Goal: Transaction & Acquisition: Purchase product/service

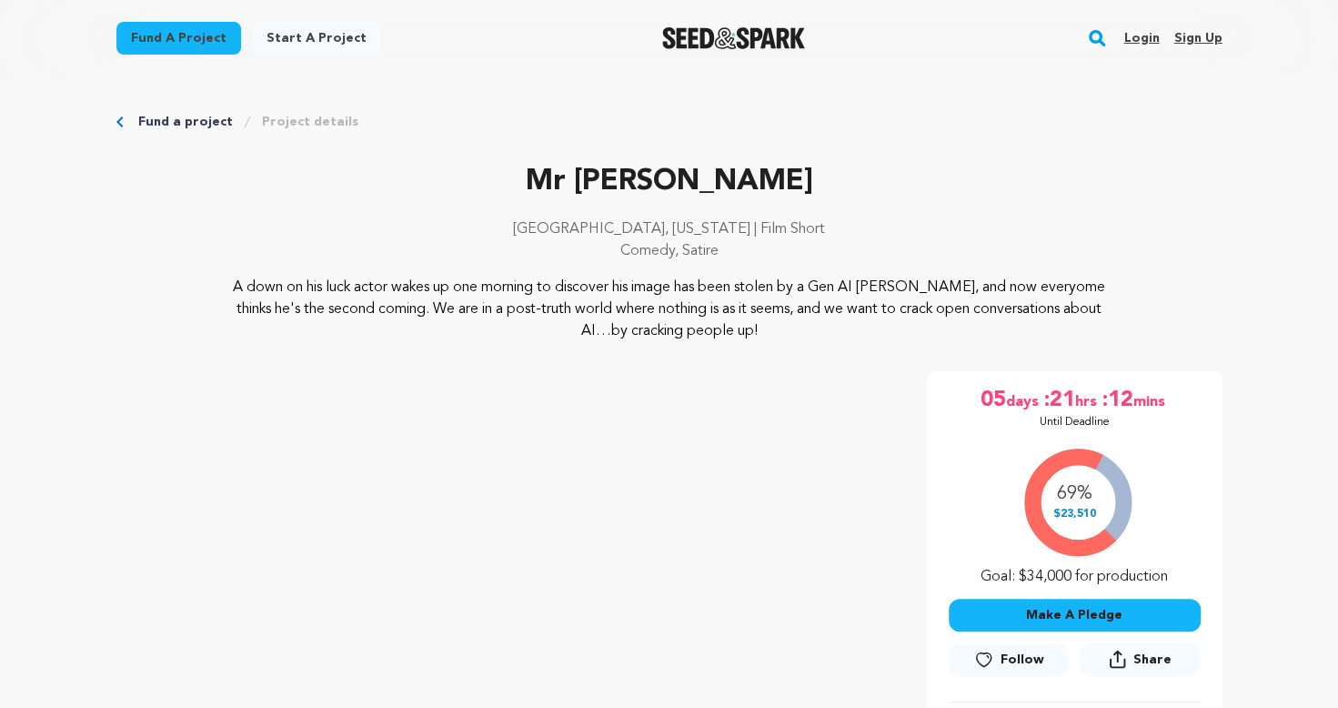
drag, startPoint x: 0, startPoint y: 0, endPoint x: 1060, endPoint y: 613, distance: 1224.2
click at [1060, 613] on button "Make A Pledge" at bounding box center [1075, 614] width 252 height 33
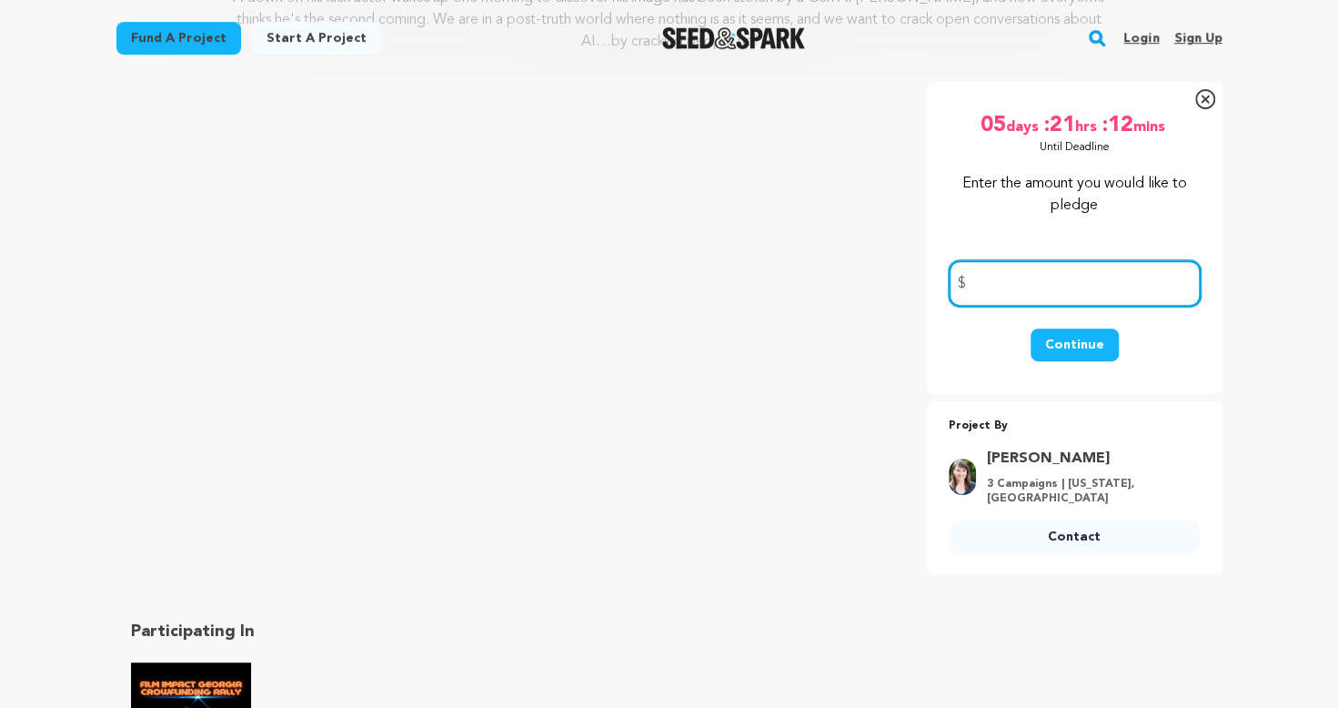
scroll to position [273, 0]
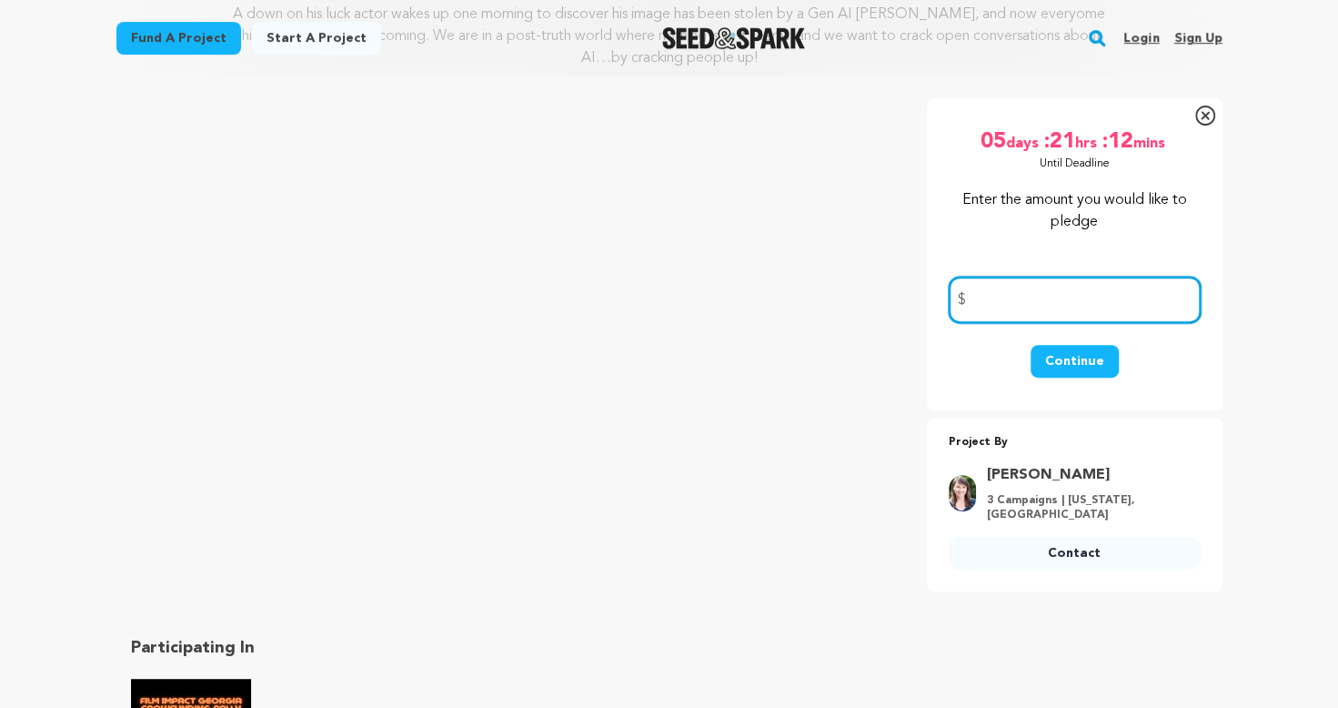
click at [1071, 294] on input "number" at bounding box center [1075, 299] width 252 height 46
type input "100"
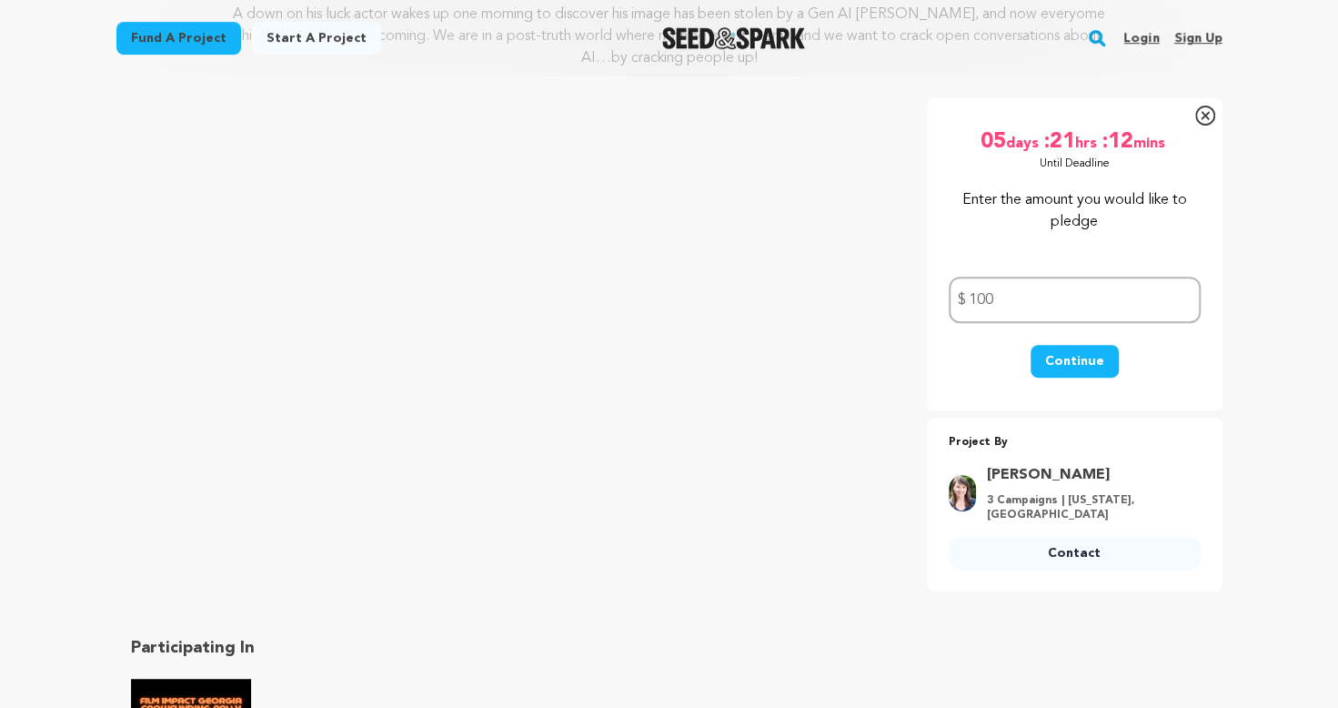
click at [1061, 362] on button "Continue" at bounding box center [1074, 361] width 88 height 33
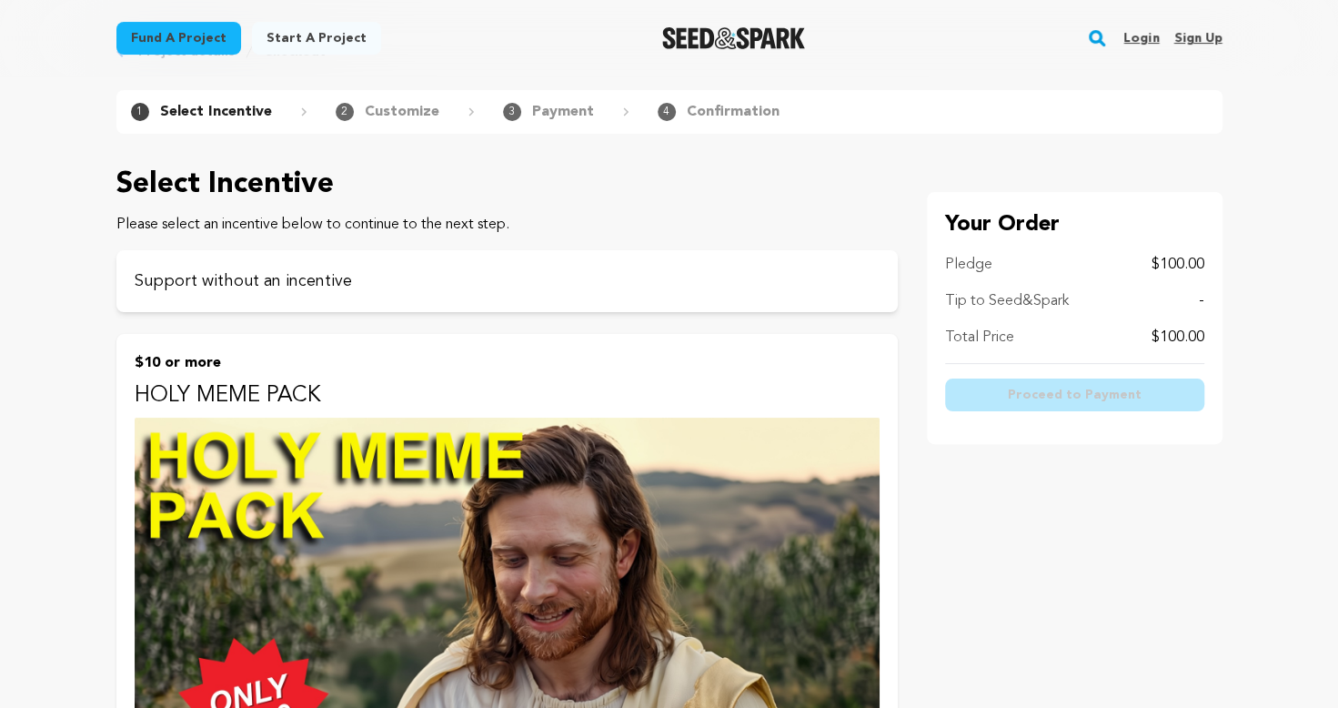
scroll to position [182, 0]
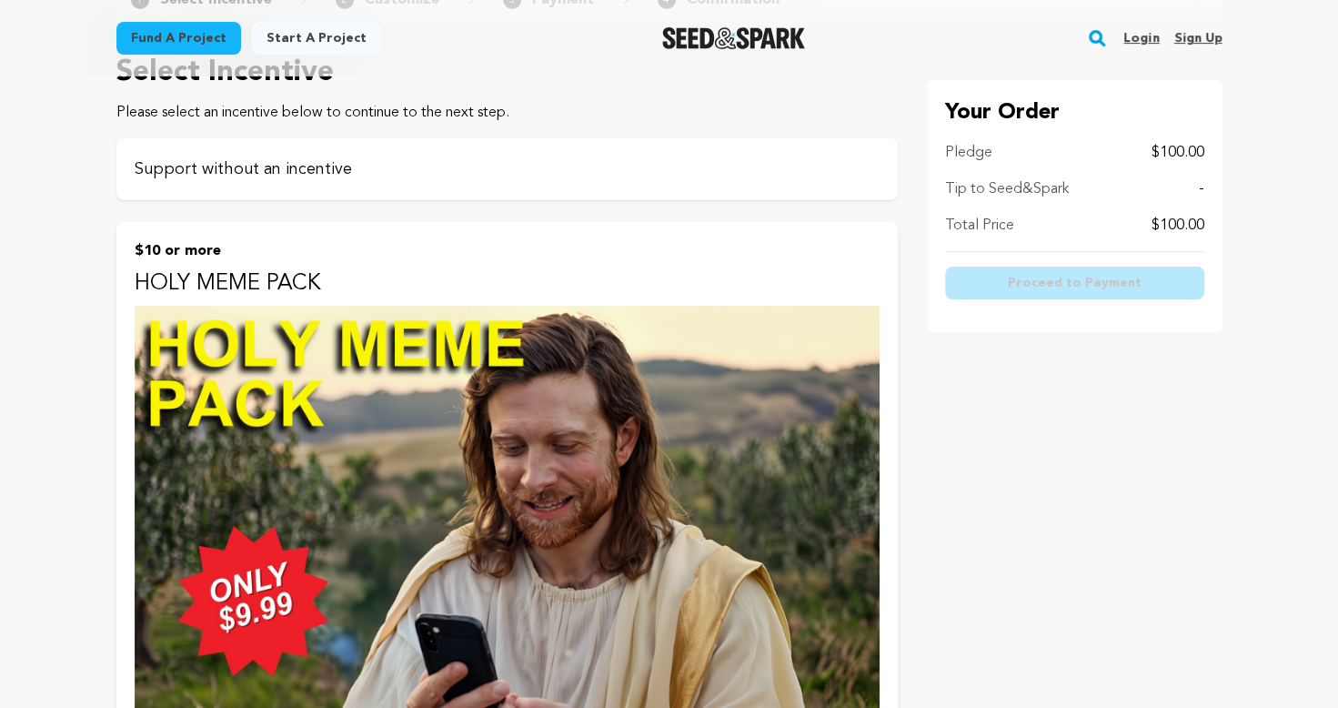
click at [264, 156] on p "Support without an incentive" at bounding box center [507, 168] width 745 height 25
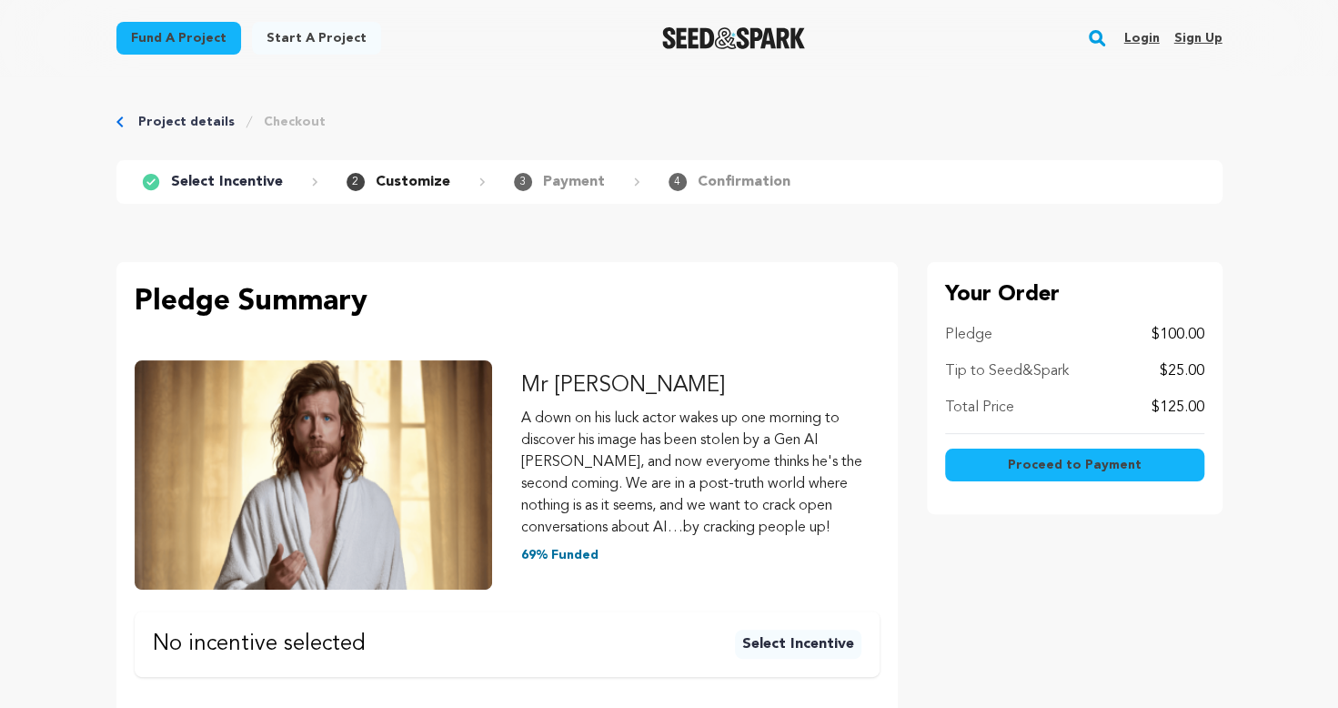
click at [1058, 457] on span "Proceed to Payment" at bounding box center [1075, 465] width 134 height 18
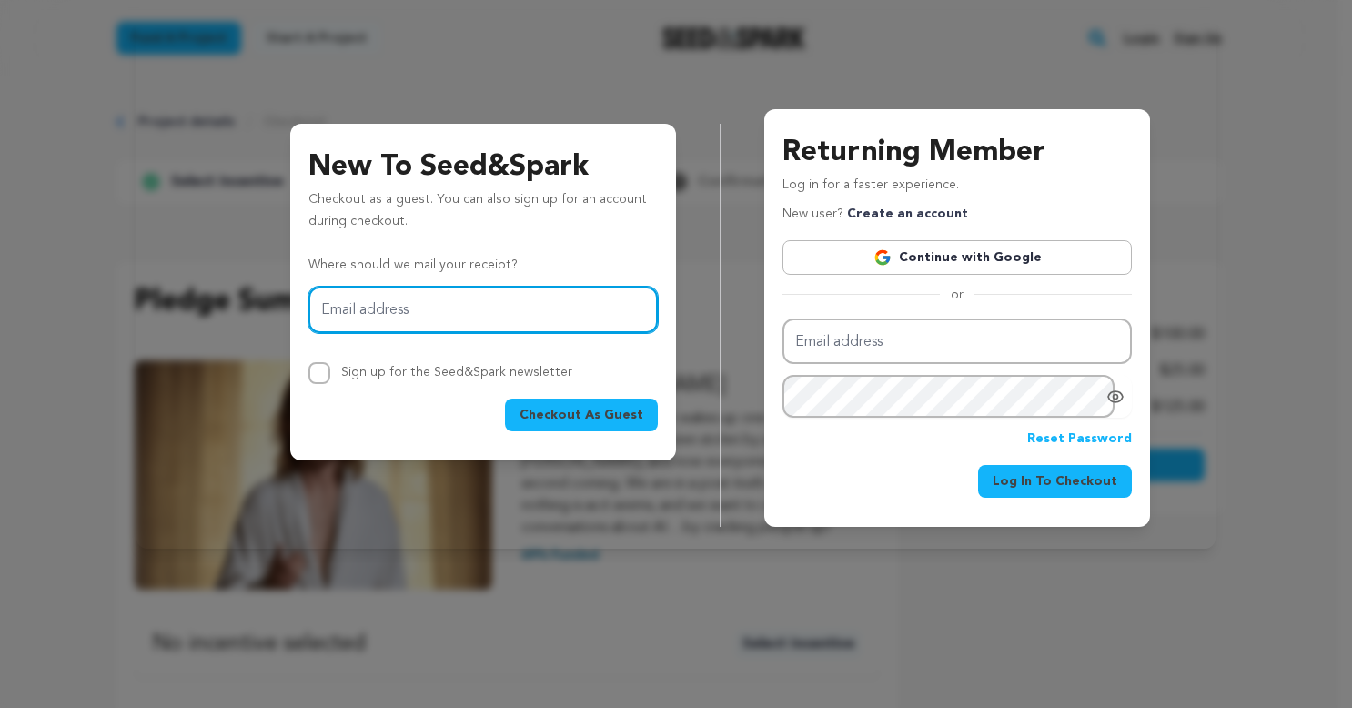
click at [480, 317] on input "Email address" at bounding box center [482, 310] width 349 height 46
type input "elizabethgrandall@gmail.com"
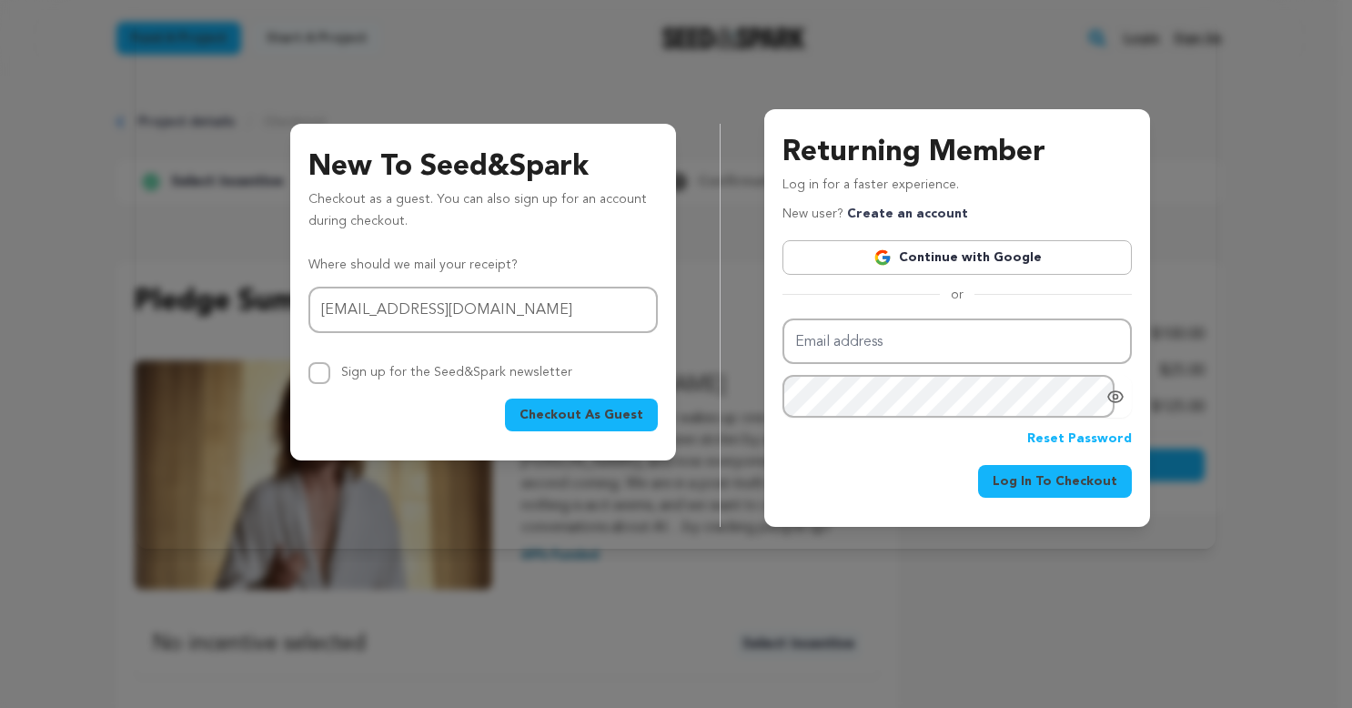
click at [548, 408] on span "Checkout As Guest" at bounding box center [581, 415] width 124 height 18
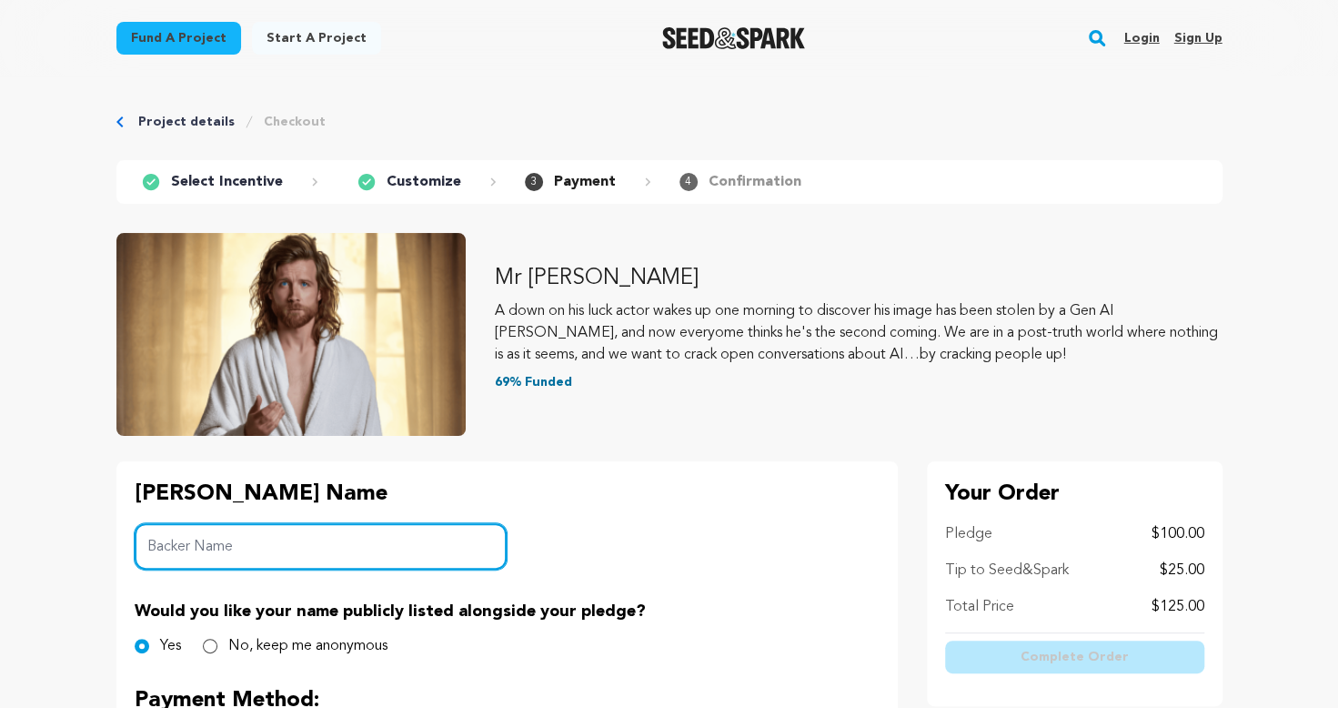
click at [251, 538] on input "Backer Name" at bounding box center [321, 546] width 373 height 46
click at [256, 549] on input "Backer Name" at bounding box center [321, 546] width 373 height 46
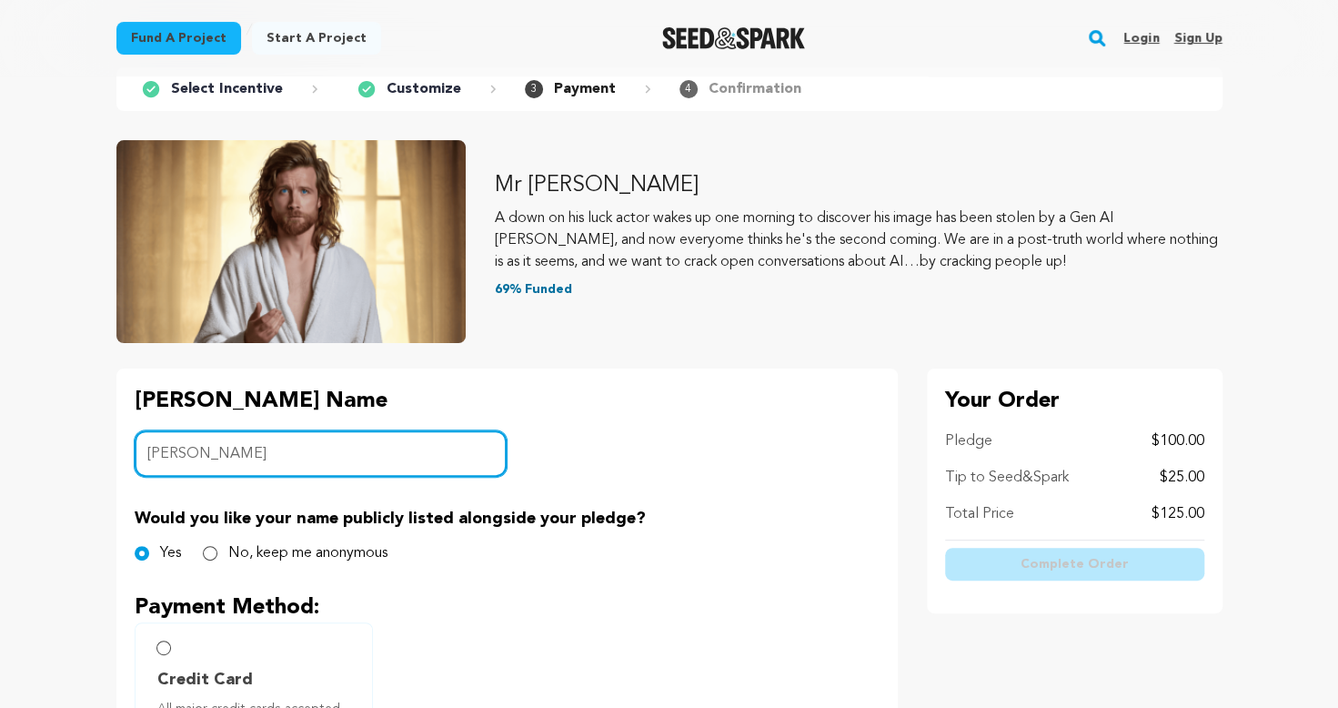
scroll to position [273, 0]
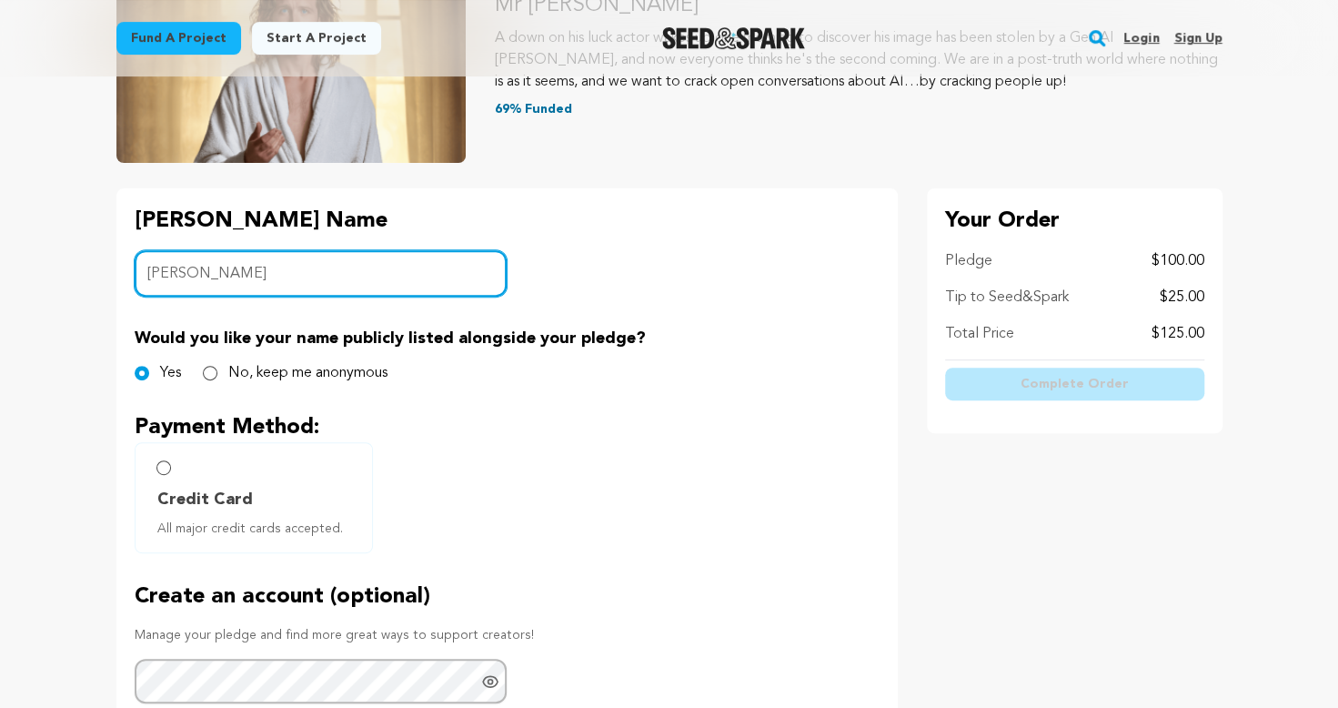
type input "[PERSON_NAME]"
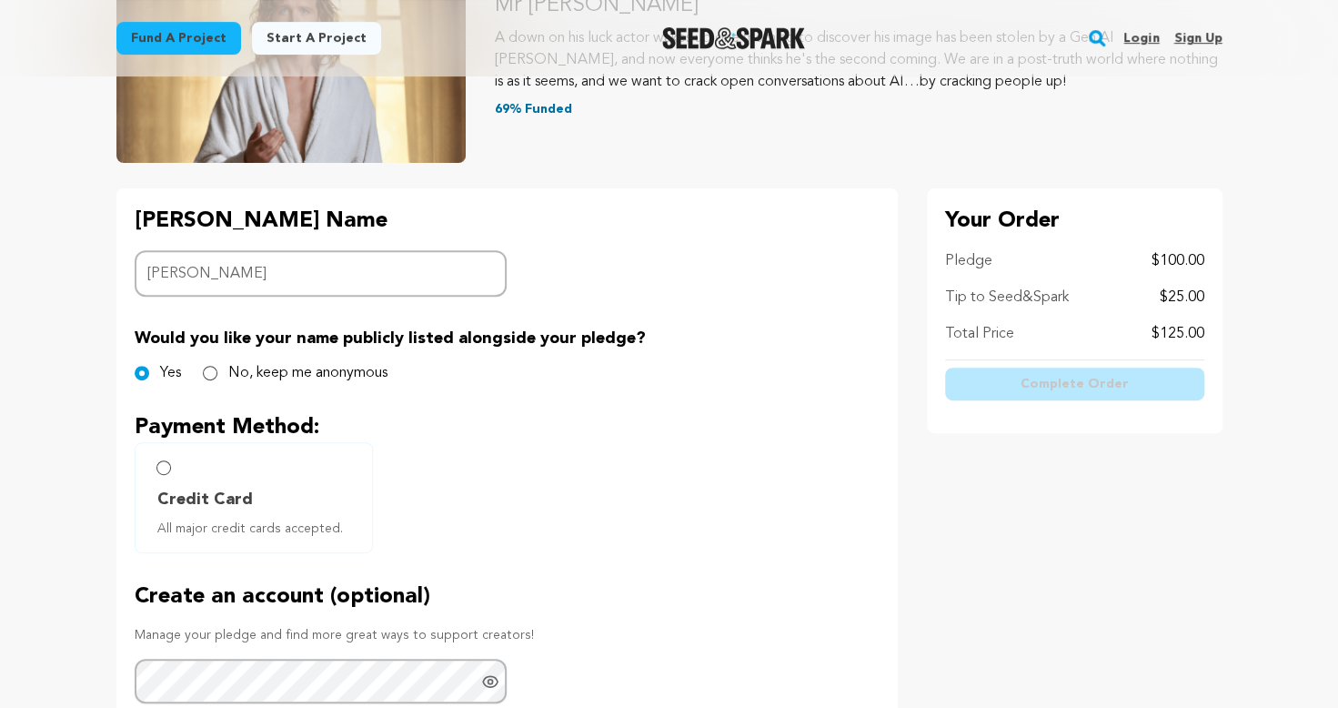
click at [162, 498] on span "Credit Card" at bounding box center [205, 499] width 96 height 25
radio input "true"
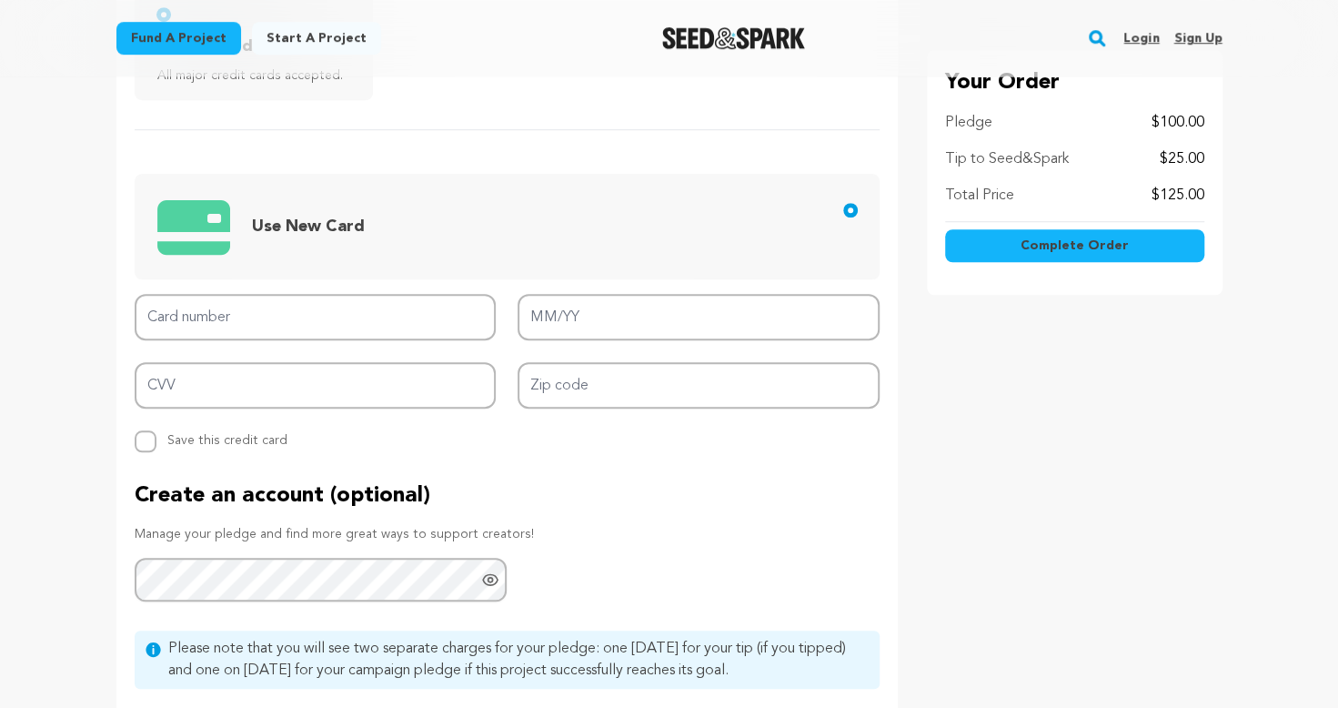
scroll to position [728, 0]
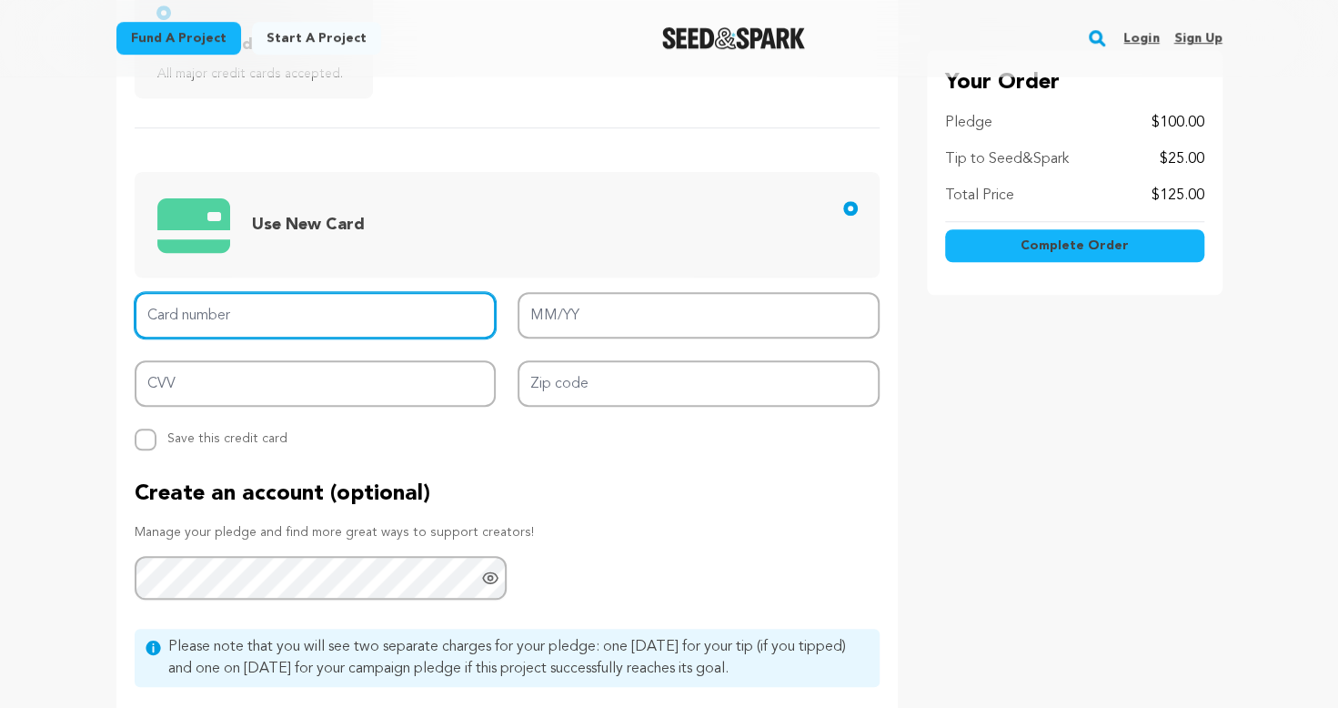
click at [223, 313] on input "Card number" at bounding box center [316, 315] width 362 height 46
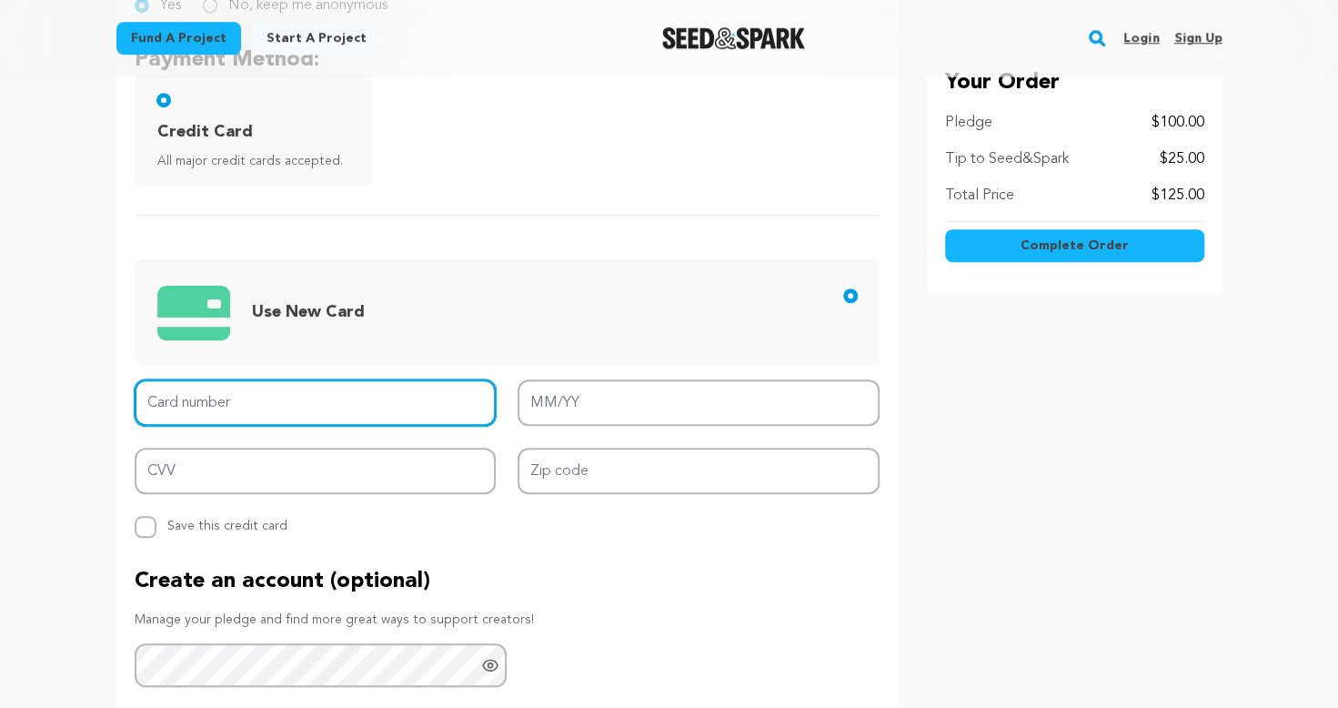
scroll to position [364, 0]
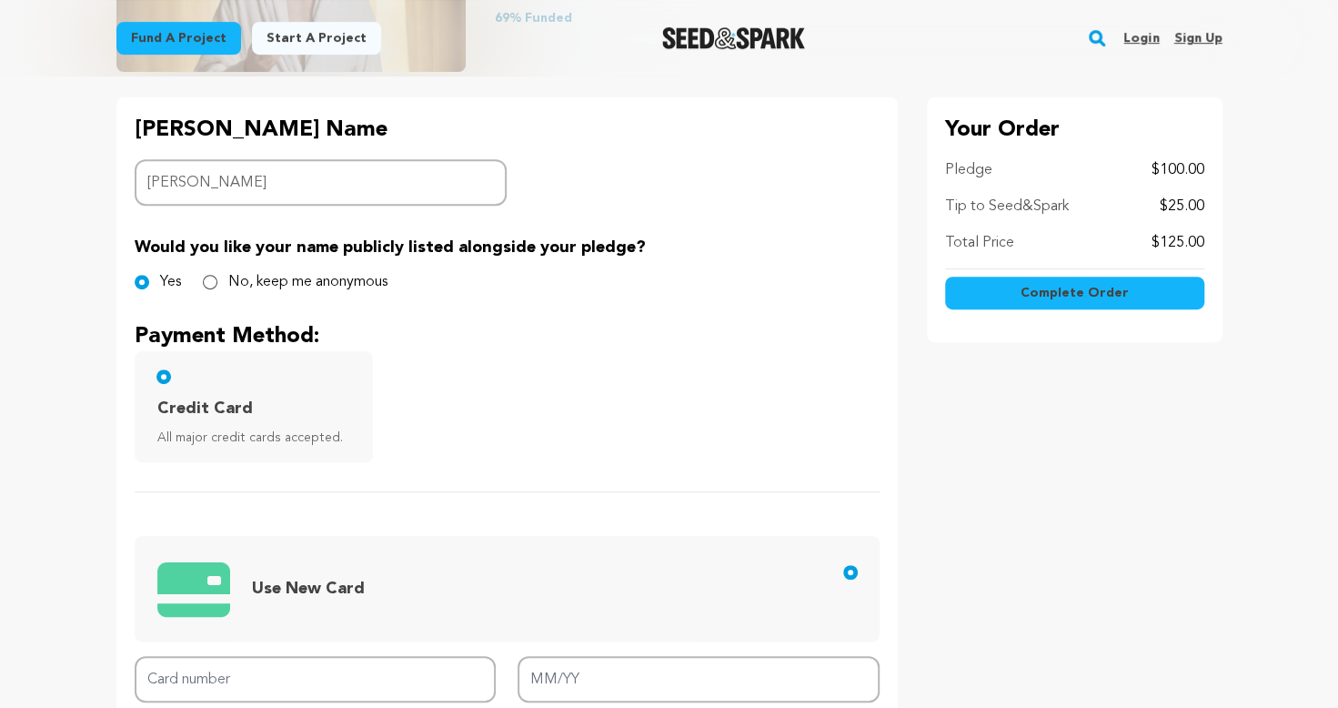
click at [1042, 209] on p "Tip to Seed&Spark" at bounding box center [1007, 207] width 124 height 22
click at [417, 659] on input "Card number" at bounding box center [316, 679] width 362 height 46
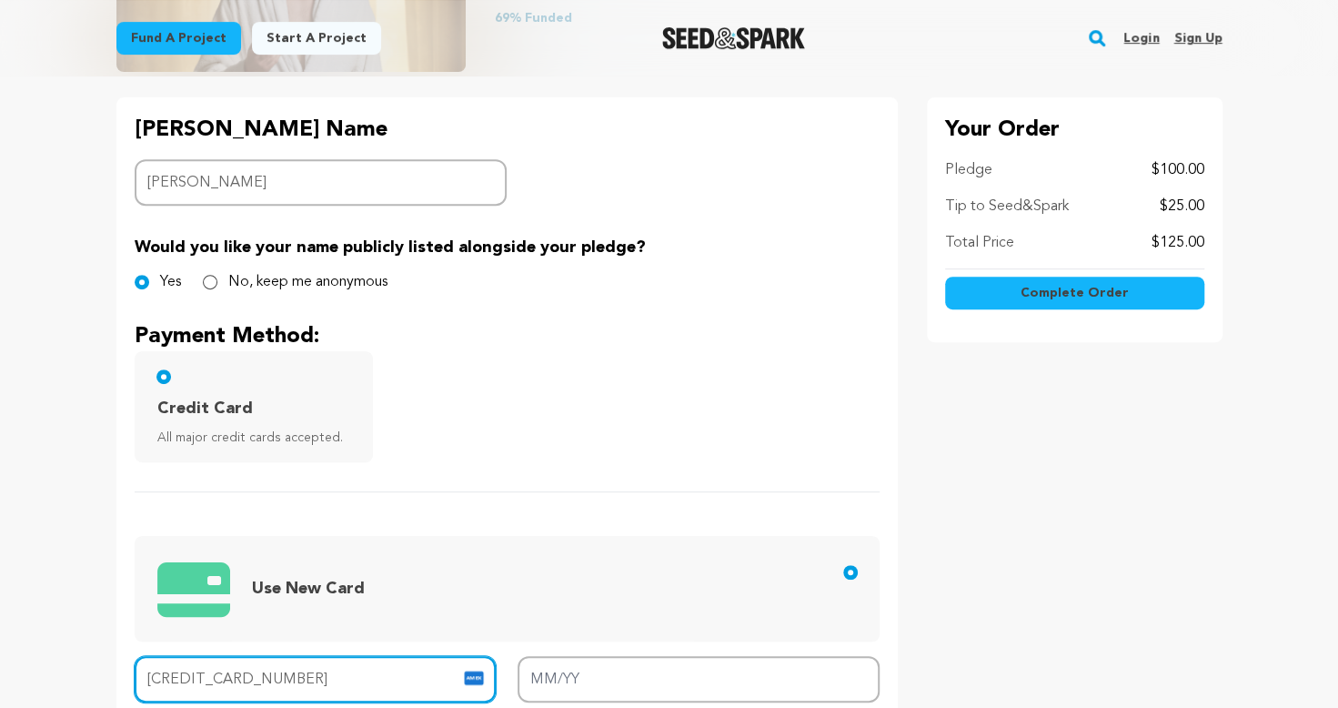
type input "3767 6512 9194 001"
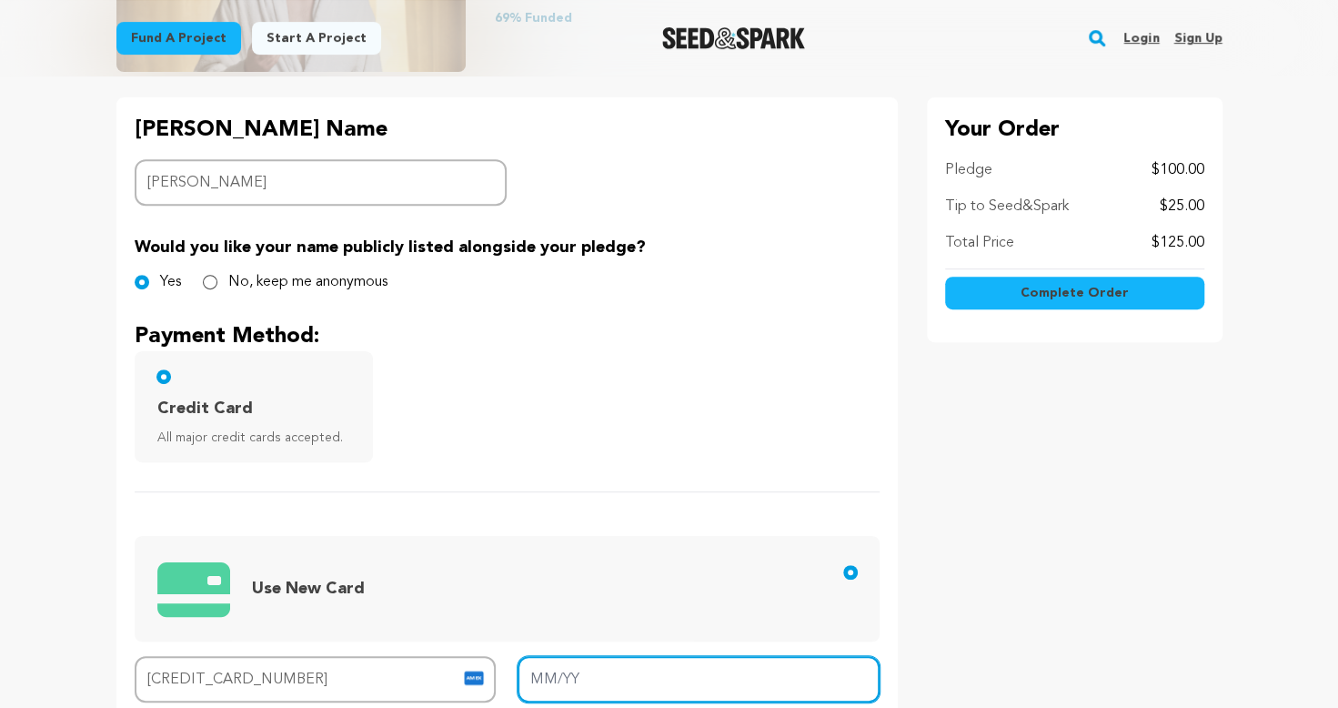
click at [589, 686] on input "MM/YY" at bounding box center [699, 679] width 362 height 46
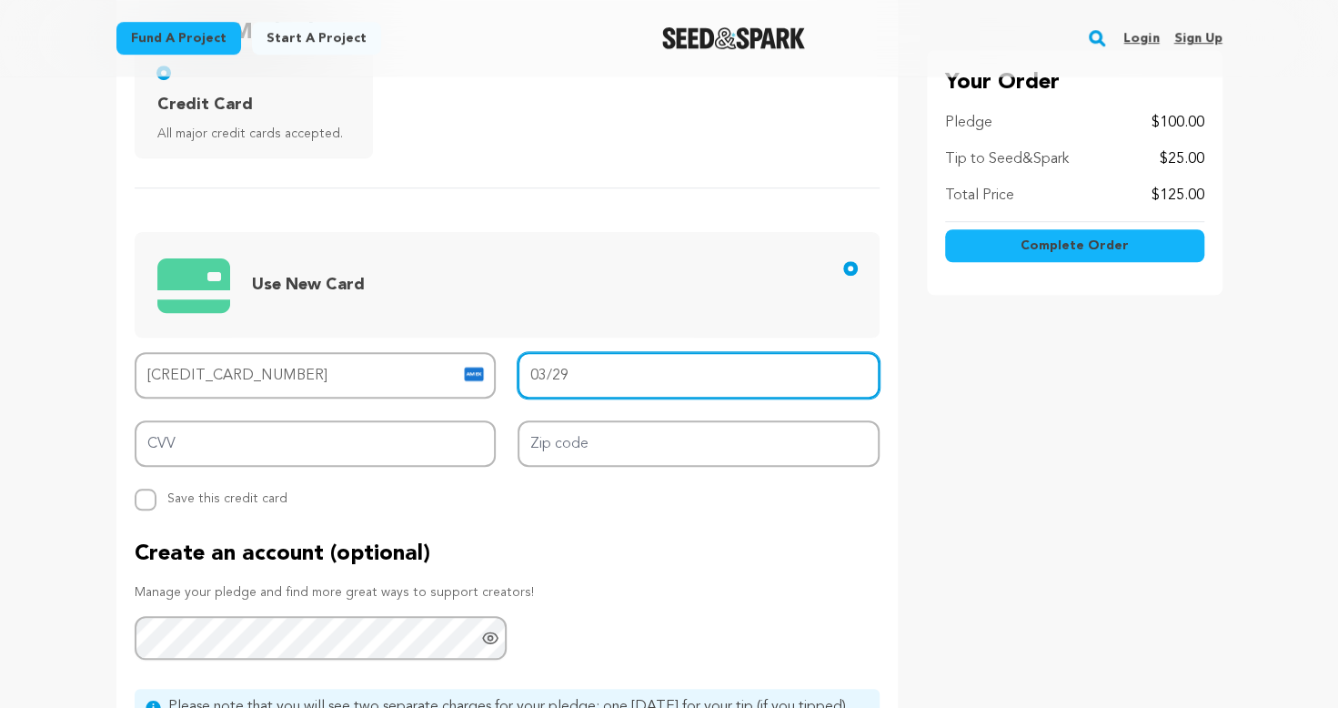
scroll to position [728, 0]
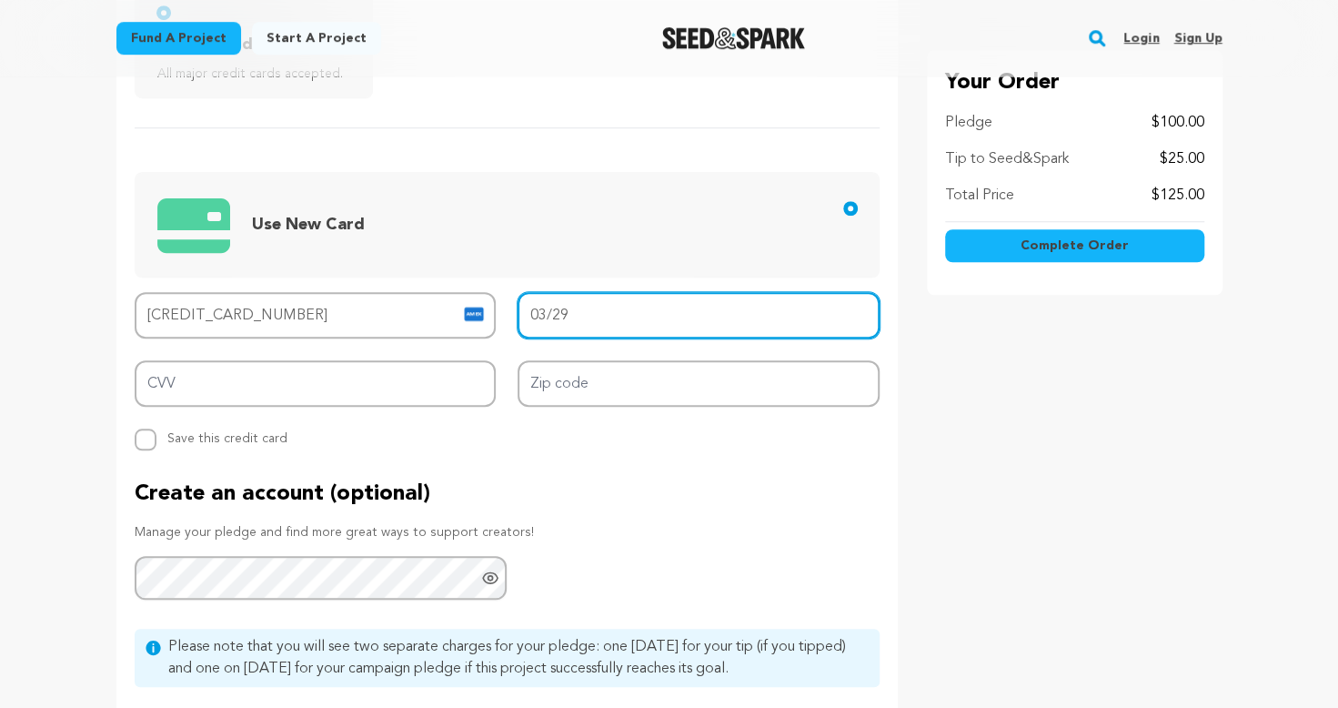
type input "03/29"
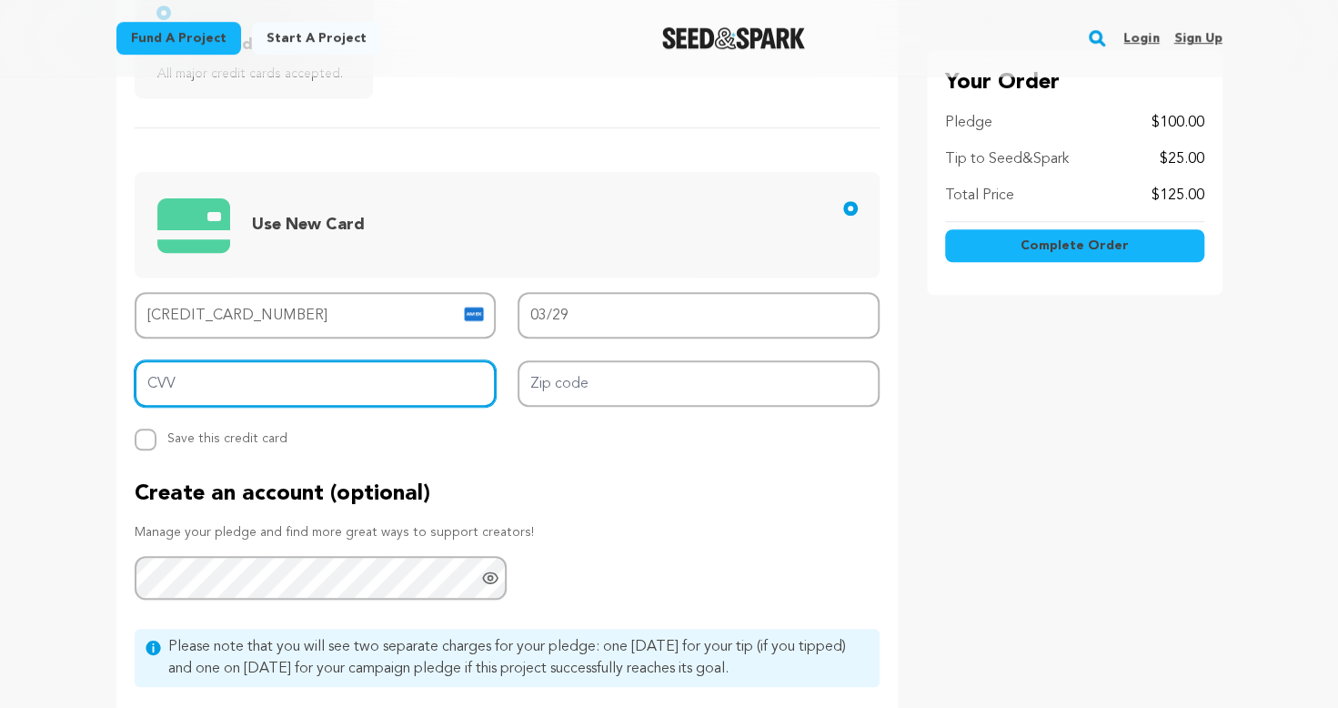
click at [178, 386] on input "CVV" at bounding box center [316, 383] width 362 height 46
type input "2553"
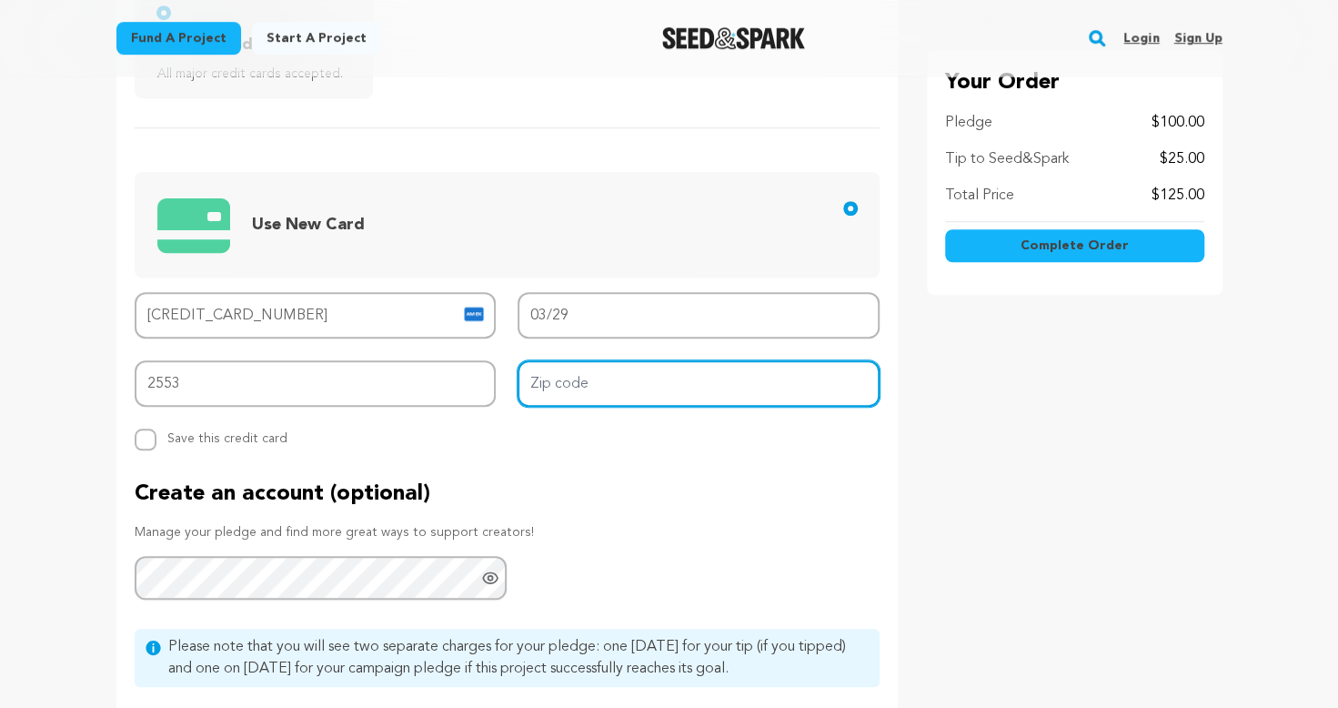
click at [667, 387] on input "Zip code" at bounding box center [699, 383] width 362 height 46
type input "90403"
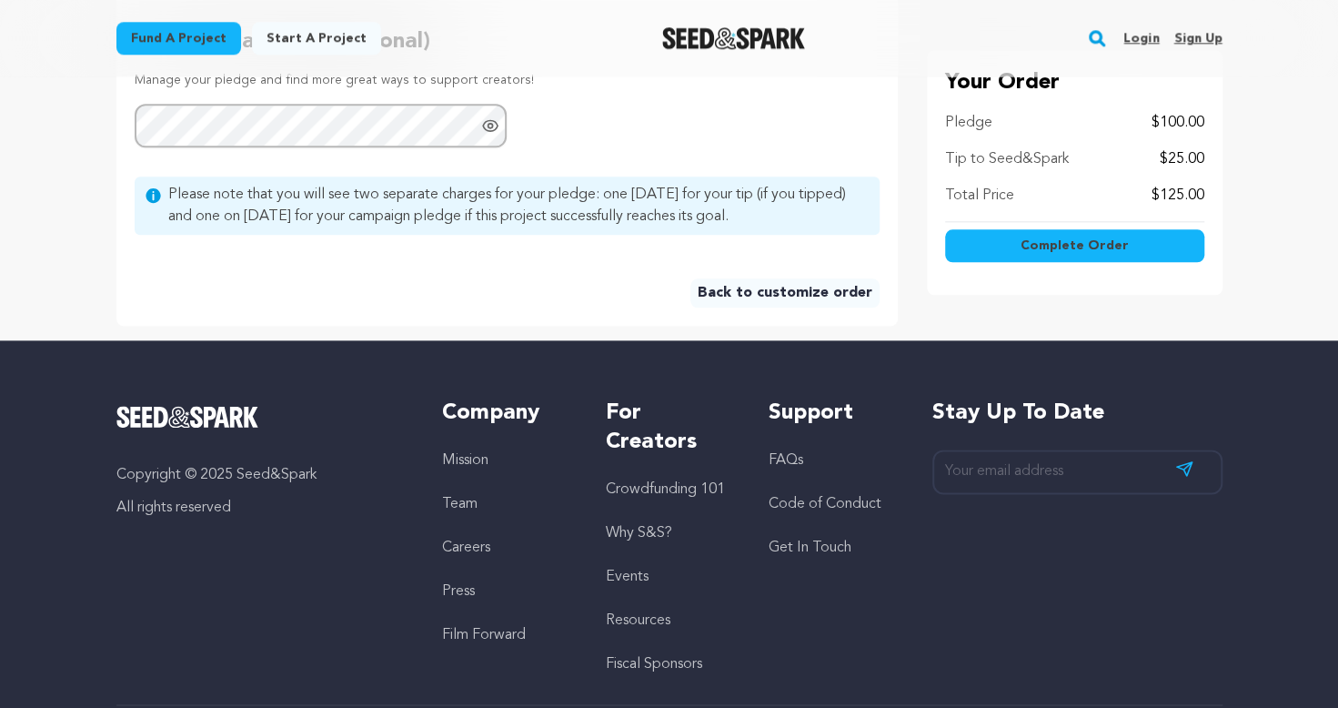
scroll to position [1091, 0]
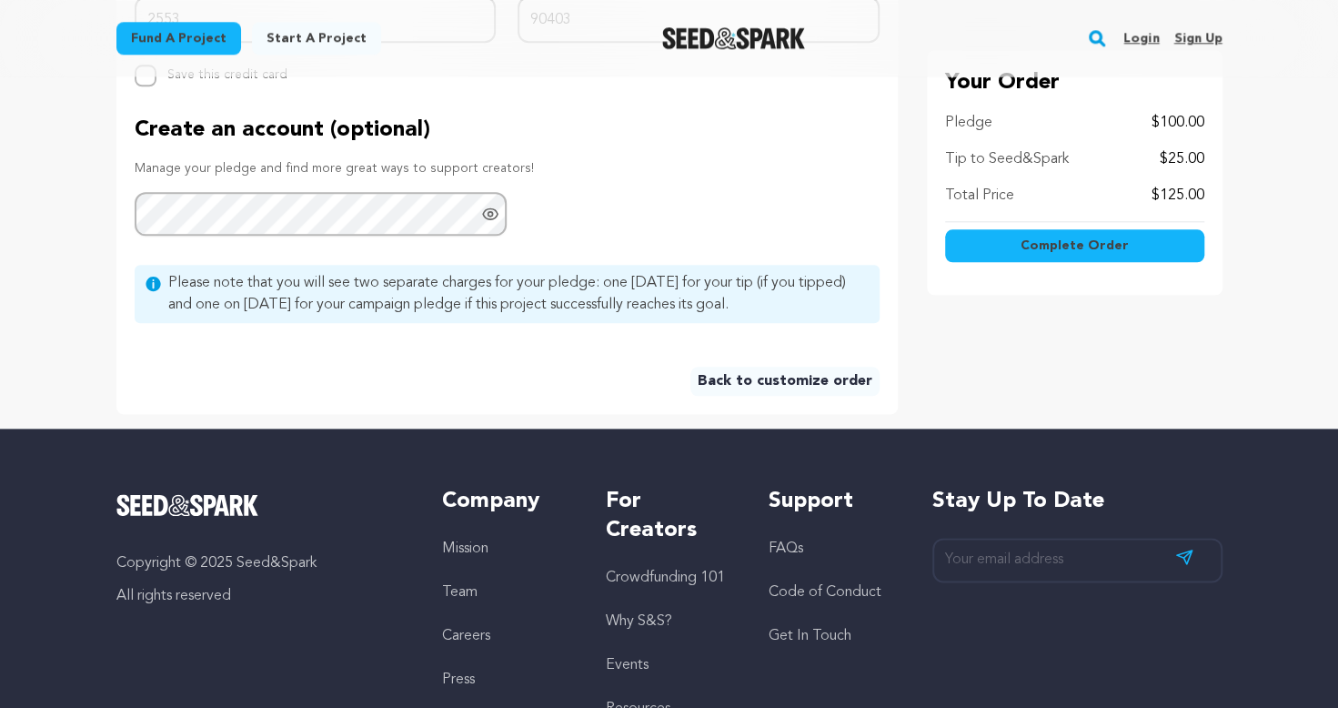
click at [1040, 261] on button "Complete Order" at bounding box center [1074, 246] width 259 height 33
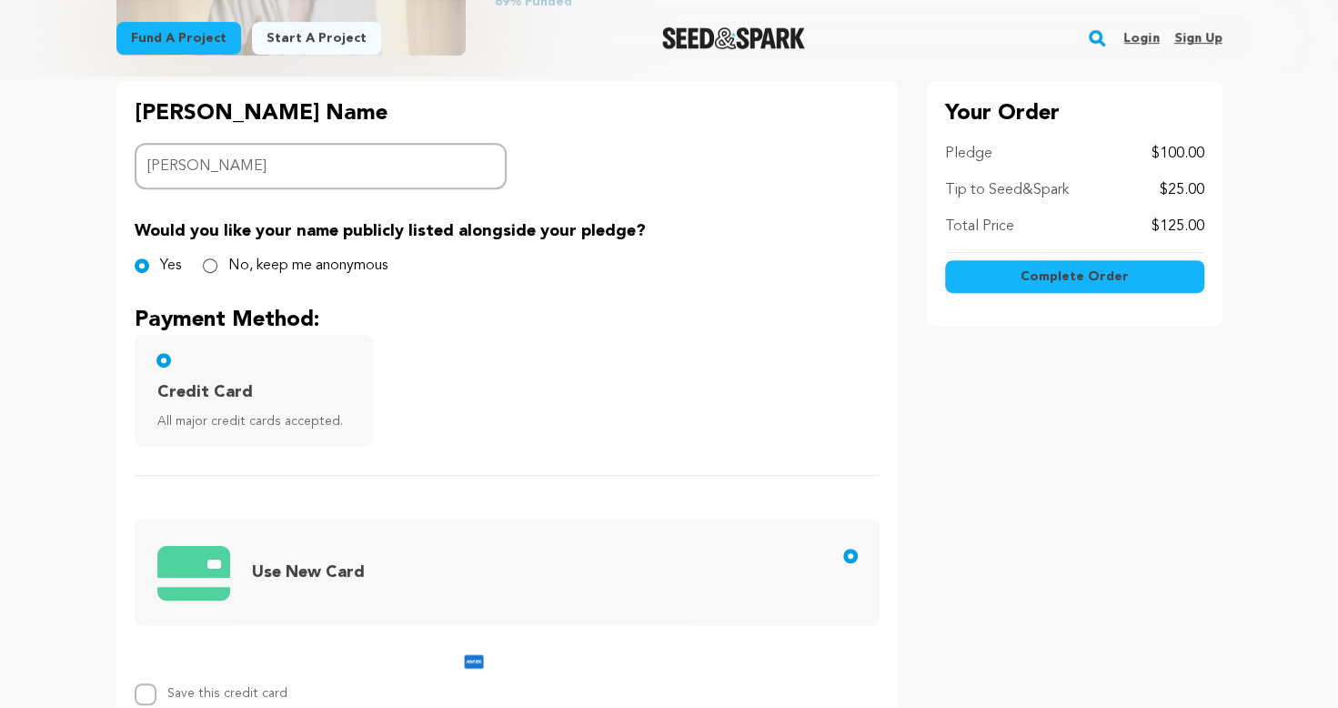
scroll to position [590, 0]
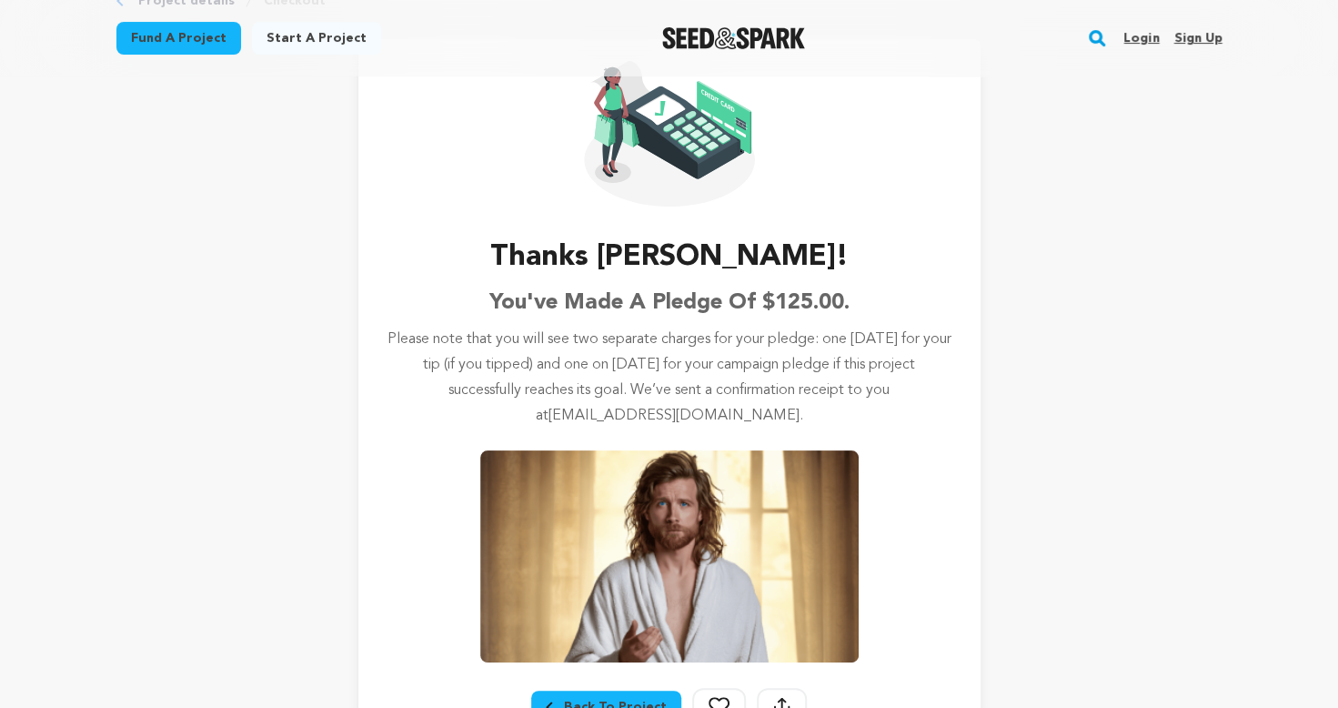
scroll to position [273, 0]
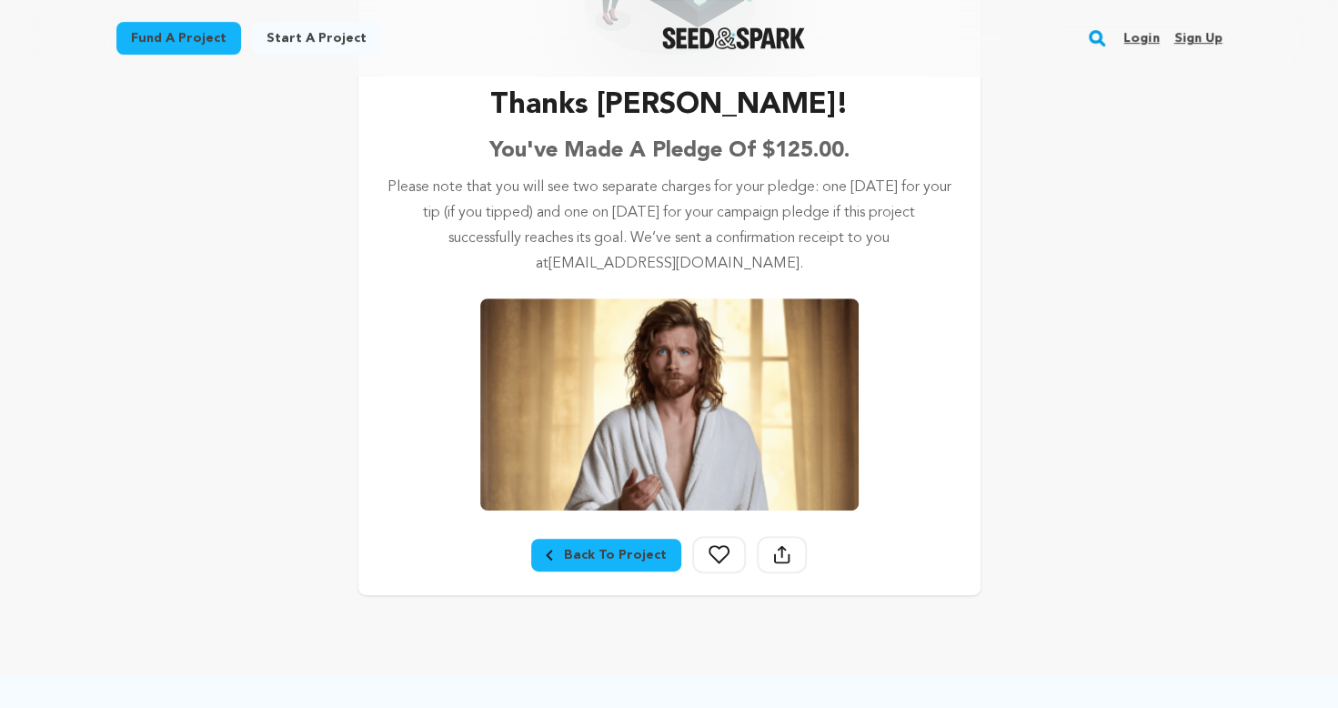
click at [581, 557] on div "Back To Project" at bounding box center [606, 555] width 121 height 18
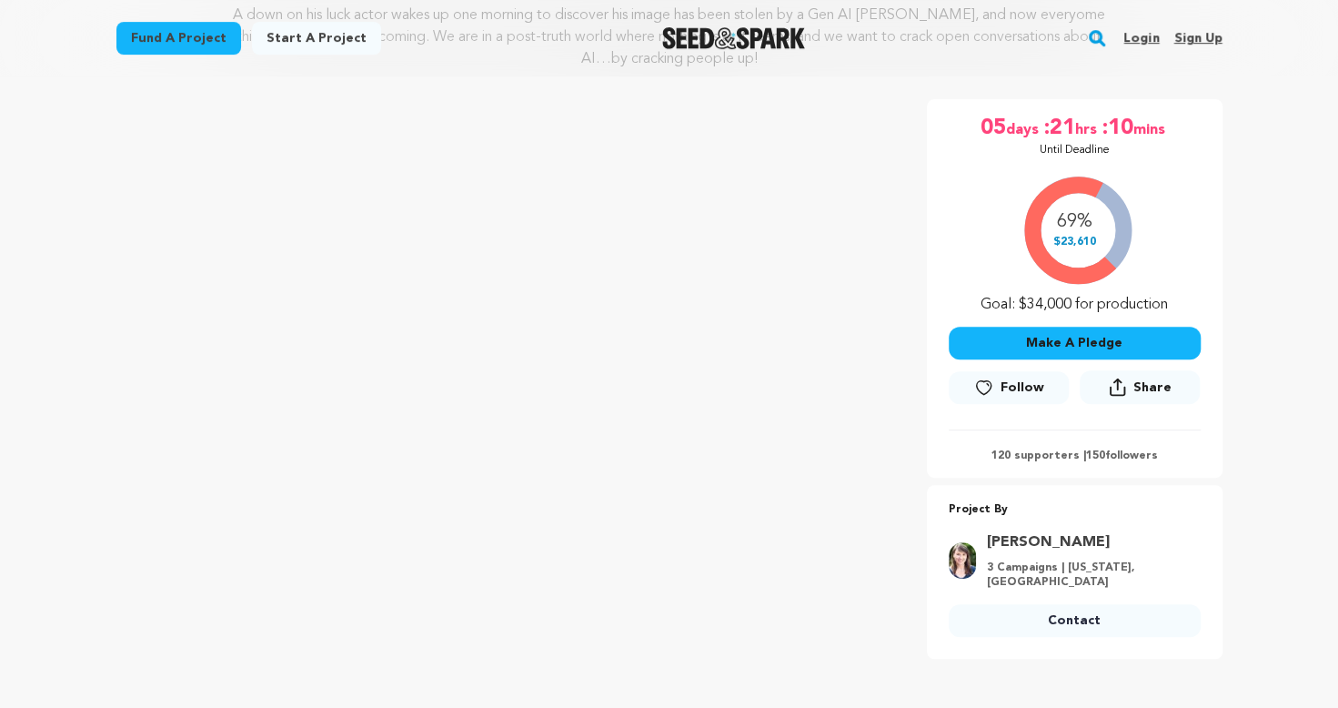
scroll to position [273, 0]
